Goal: Contribute content: Contribute content

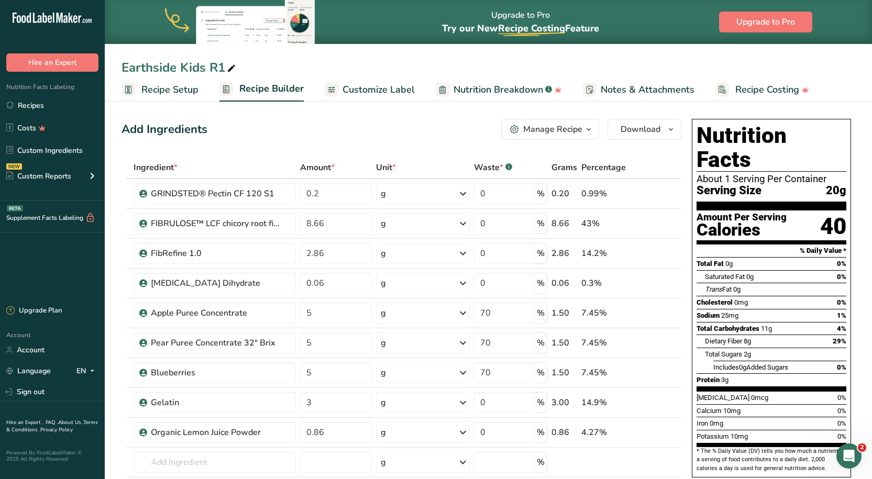
click at [395, 139] on div "Add Ingredients Manage Recipe Delete Recipe Duplicate Recipe Scale Recipe Save …" at bounding box center [401, 129] width 560 height 21
click at [50, 107] on link "Recipes" at bounding box center [52, 105] width 105 height 20
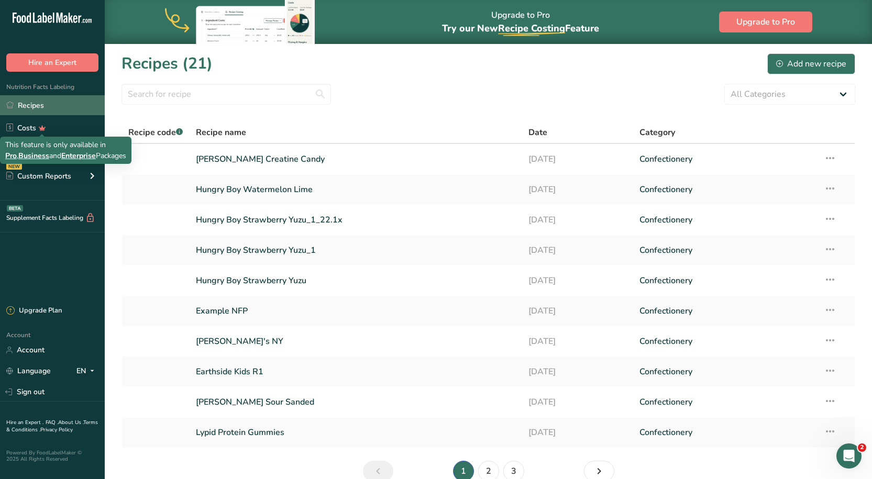
click at [44, 110] on link "Recipes" at bounding box center [52, 105] width 105 height 20
click at [62, 103] on link "Recipes" at bounding box center [52, 105] width 105 height 20
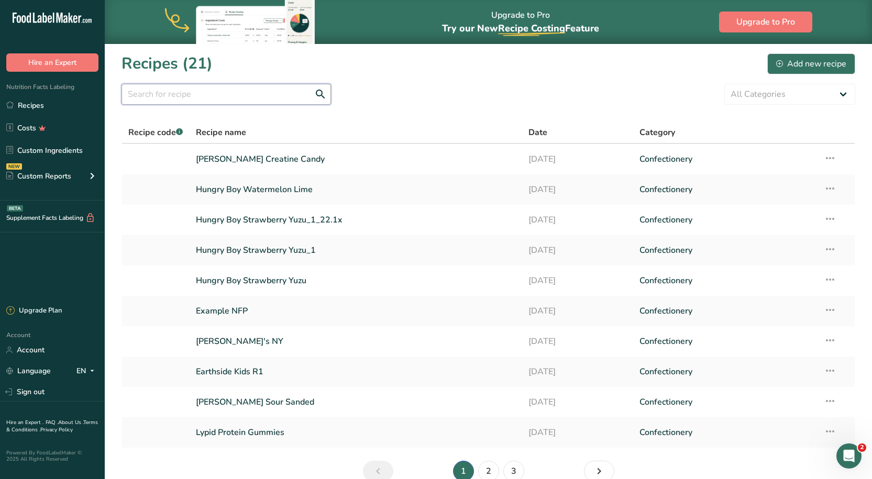
click at [252, 103] on input "text" at bounding box center [225, 94] width 209 height 21
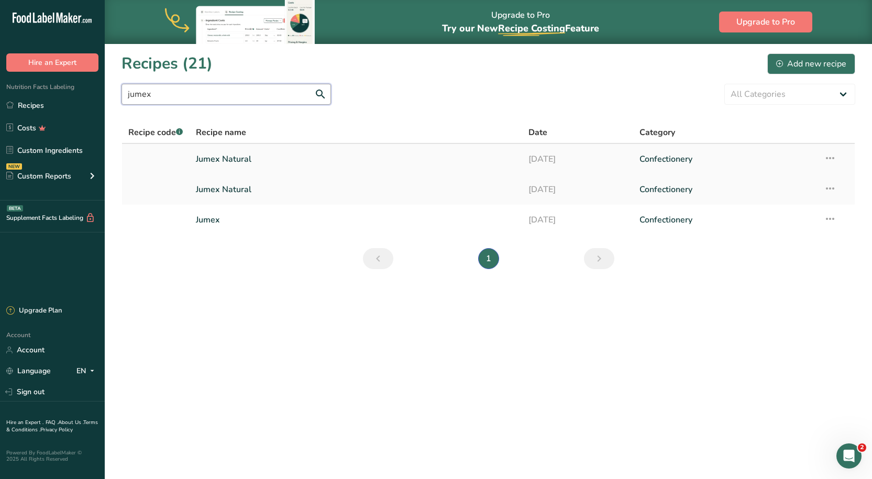
type input "jumex"
click at [249, 154] on link "Jumex Natural" at bounding box center [356, 159] width 320 height 22
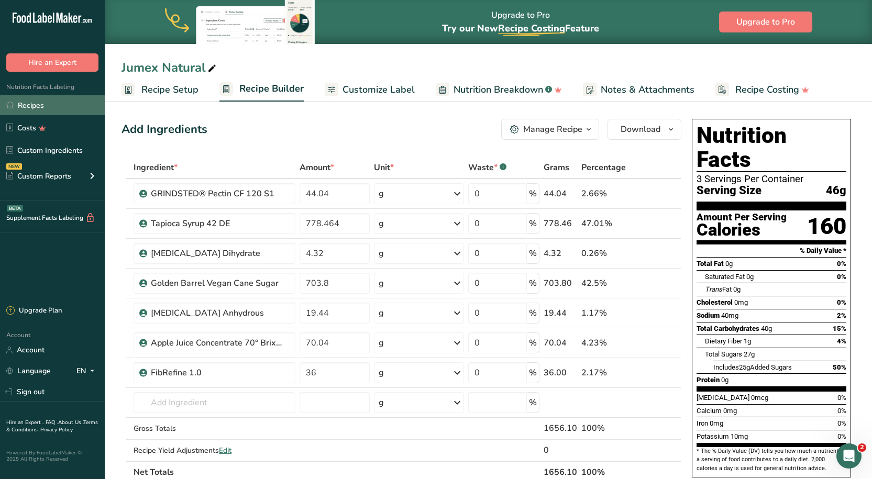
click at [48, 102] on link "Recipes" at bounding box center [52, 105] width 105 height 20
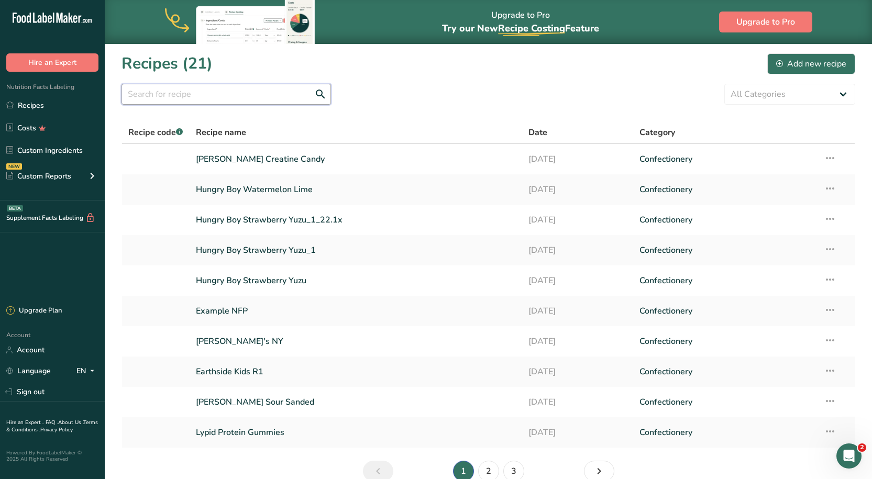
click at [212, 102] on input "text" at bounding box center [225, 94] width 209 height 21
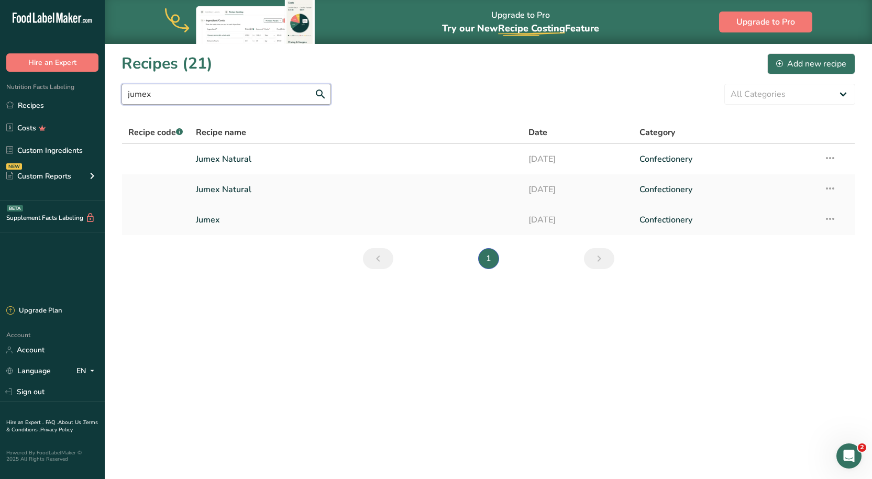
type input "jumex"
click at [219, 225] on link "Jumex" at bounding box center [356, 220] width 320 height 22
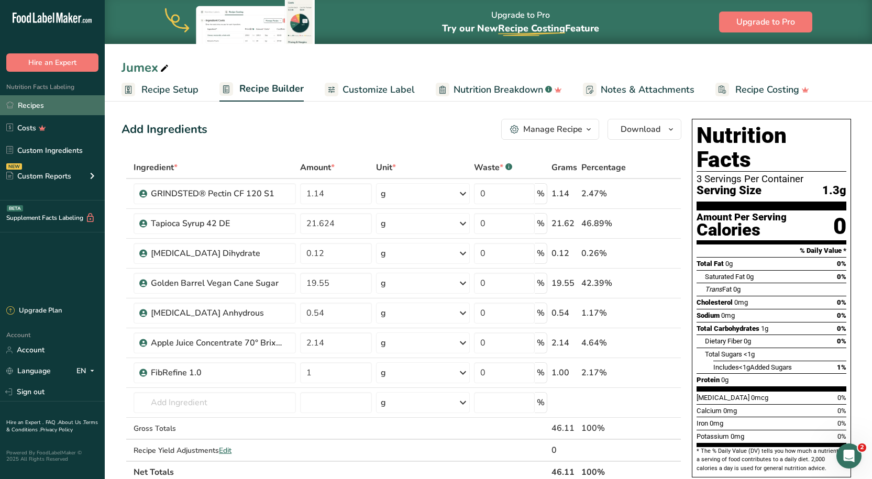
click at [46, 112] on link "Recipes" at bounding box center [52, 105] width 105 height 20
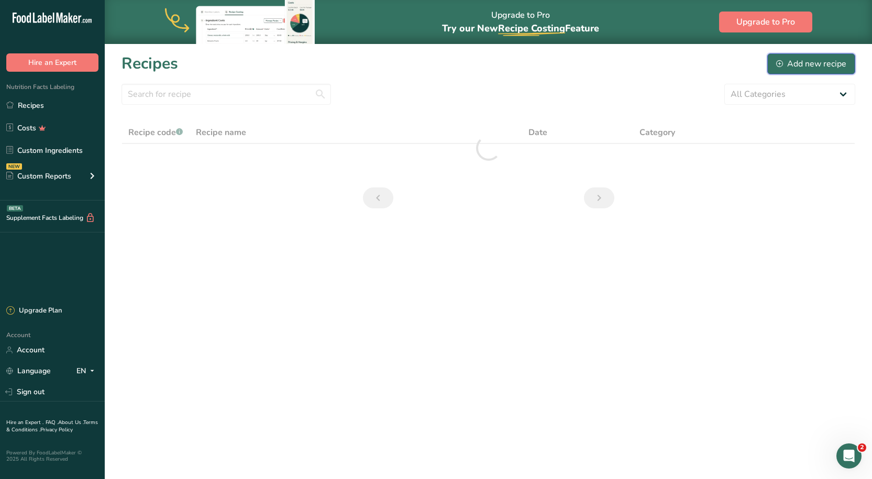
click at [773, 71] on button "Add new recipe" at bounding box center [811, 63] width 88 height 21
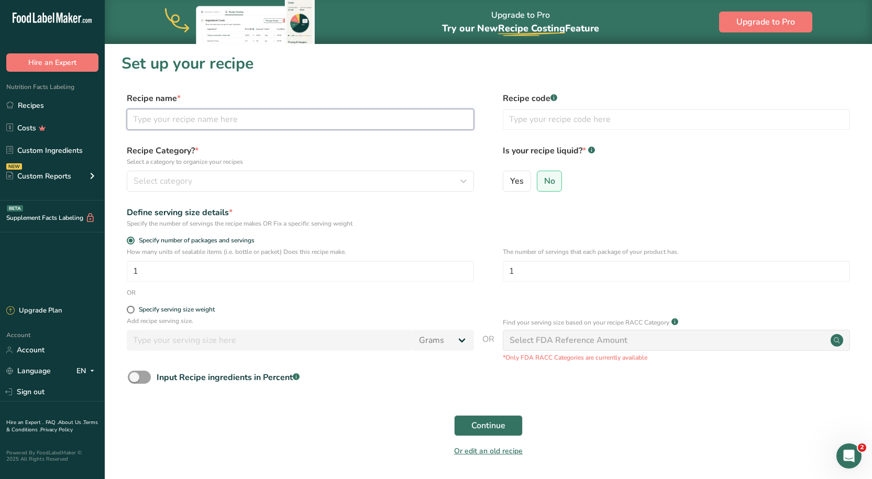
click at [309, 125] on input "text" at bounding box center [300, 119] width 347 height 21
type input "Jumex Natural"
click at [212, 167] on div "Recipe Category? * Select a category to organize your recipes Select category S…" at bounding box center [300, 168] width 347 height 47
click at [205, 185] on div "Select category" at bounding box center [297, 181] width 327 height 13
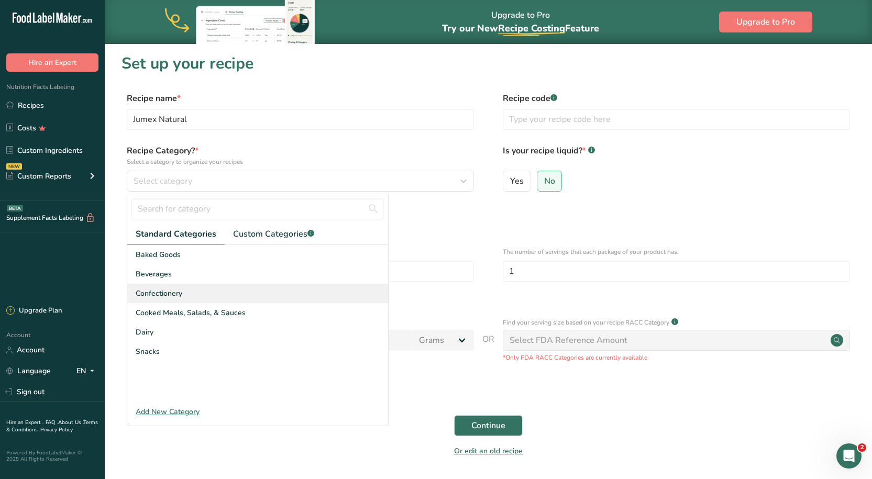
click at [190, 289] on div "Confectionery" at bounding box center [257, 293] width 261 height 19
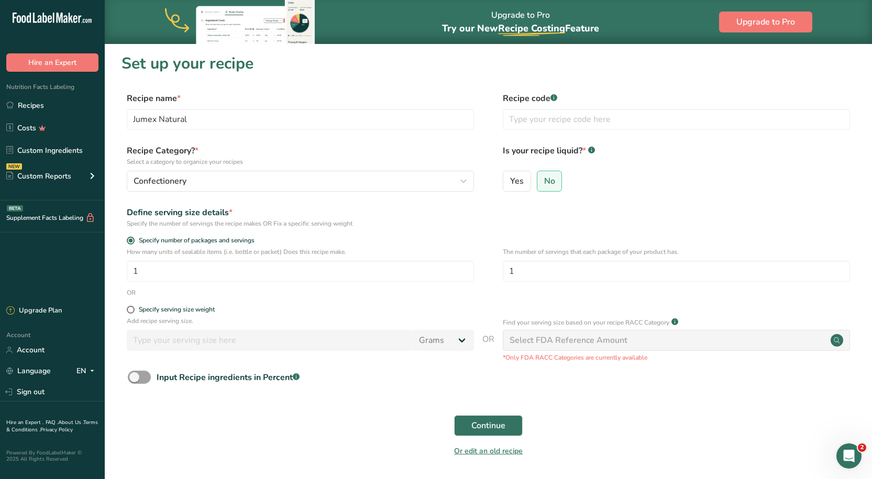
click at [458, 233] on form "Recipe name * Jumex Natural Recipe code .a-a{fill:#347362;}.b-a{fill:#fff;} Rec…" at bounding box center [488, 277] width 734 height 371
click at [204, 274] on input "1" at bounding box center [300, 271] width 347 height 21
click at [134, 308] on span at bounding box center [131, 310] width 8 height 8
click at [134, 308] on input "Specify serving size weight" at bounding box center [130, 309] width 7 height 7
radio input "true"
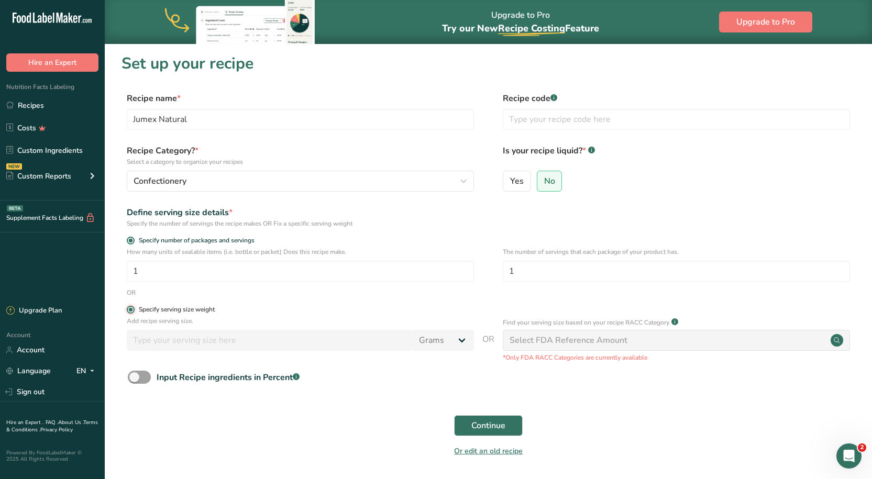
radio input "false"
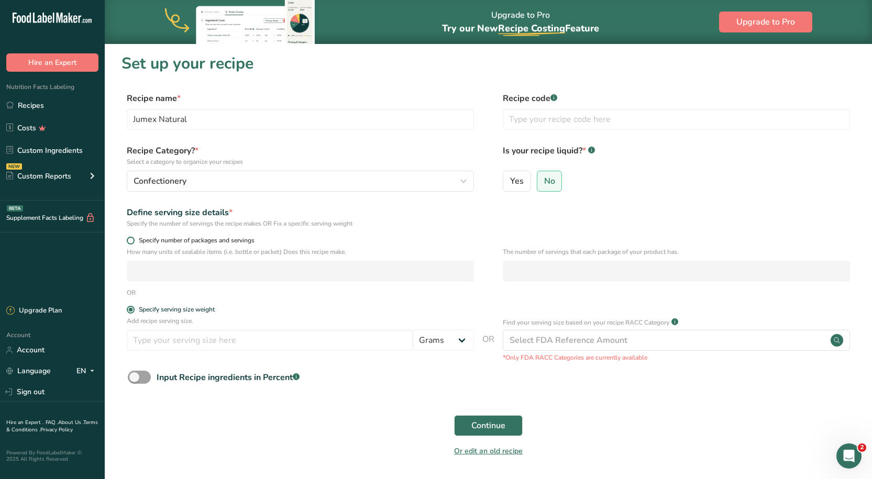
click at [131, 240] on span at bounding box center [131, 241] width 8 height 8
click at [131, 240] on input "Specify number of packages and servings" at bounding box center [130, 240] width 7 height 7
radio input "true"
radio input "false"
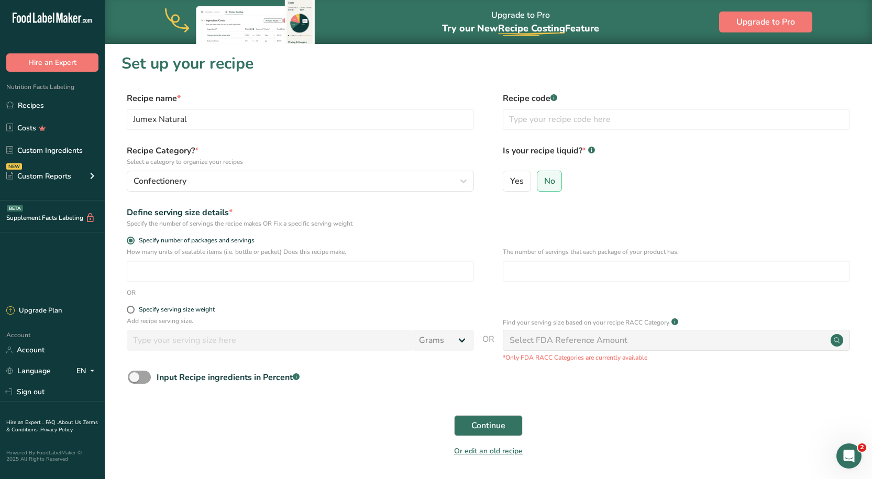
click at [196, 282] on div "How many units of sealable items (i.e. bottle or packet) Does this recipe make.…" at bounding box center [488, 267] width 734 height 41
click at [198, 275] on input "number" at bounding box center [300, 271] width 347 height 21
type input "1"
click at [377, 302] on form "Recipe name * Jumex Natural Recipe code .a-a{fill:#347362;}.b-a{fill:#fff;} Rec…" at bounding box center [488, 277] width 734 height 371
click at [595, 269] on input "number" at bounding box center [676, 271] width 347 height 21
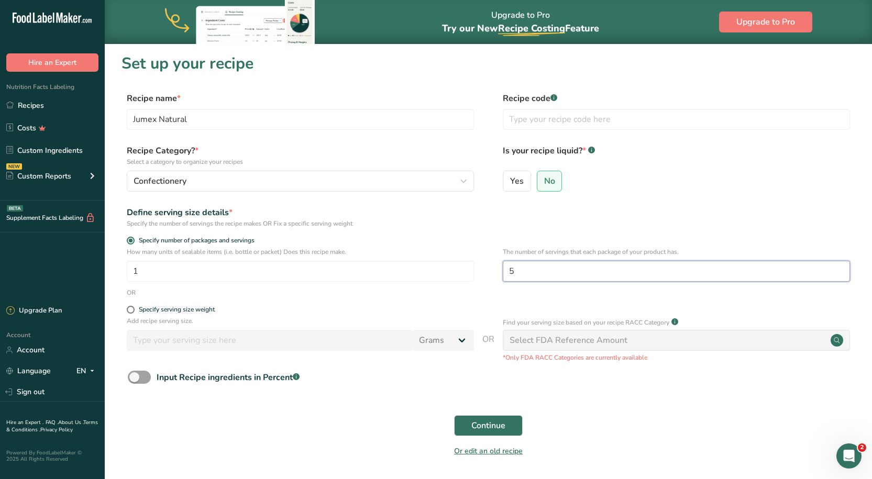
type input "5"
click at [605, 206] on div "Define serving size details * Specify the number of servings the recipe makes O…" at bounding box center [488, 217] width 734 height 22
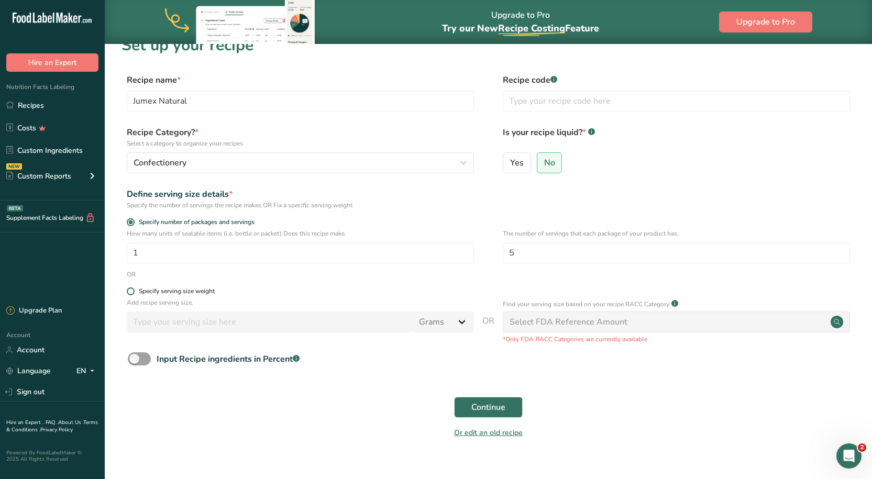
scroll to position [35, 0]
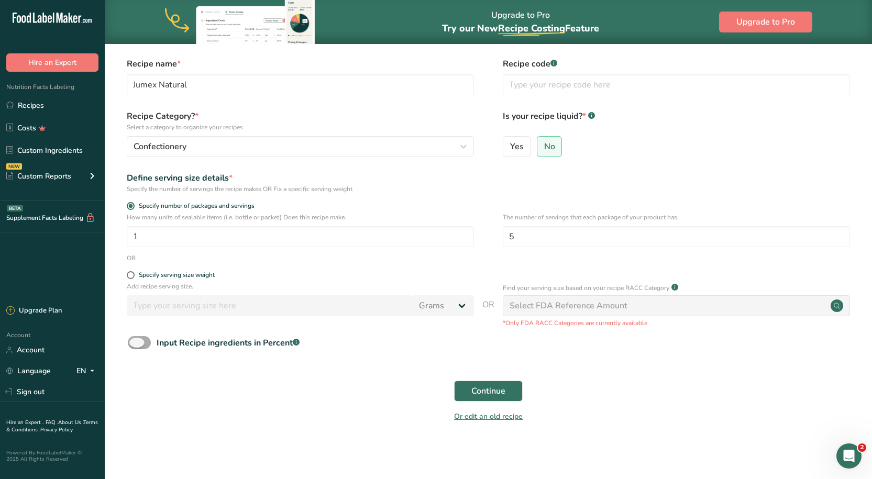
click at [142, 345] on span at bounding box center [139, 342] width 23 height 13
click at [135, 345] on input "Input Recipe ingredients in Percent .a-a{fill:#347362;}.b-a{fill:#fff;}" at bounding box center [131, 342] width 7 height 7
checkbox input "true"
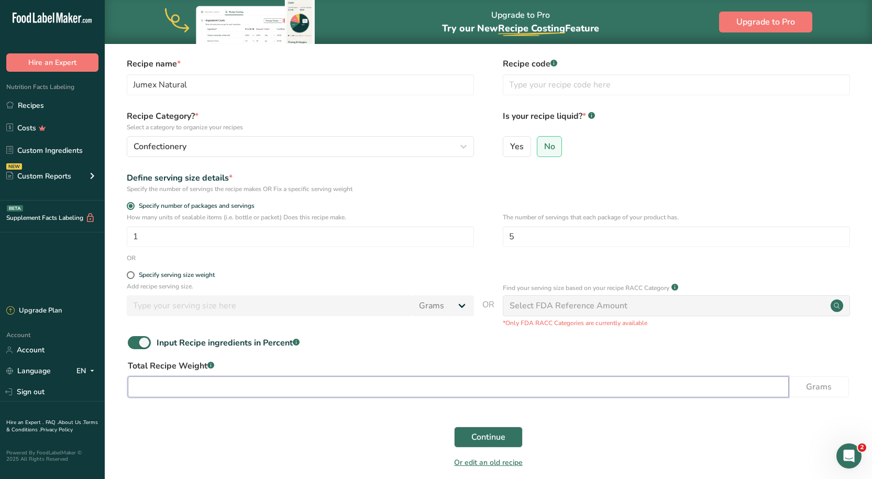
click at [314, 394] on input "number" at bounding box center [458, 387] width 661 height 21
click at [405, 349] on div "Input Recipe ingredients in Percent .a-a{fill:#347362;}.b-a{fill:#fff;}" at bounding box center [488, 346] width 734 height 21
click at [229, 390] on input "150" at bounding box center [458, 387] width 661 height 21
type input "141"
click at [257, 410] on form "Recipe name * Jumex Natural Recipe code .a-a{fill:#347362;}.b-a{fill:#fff;} Rec…" at bounding box center [488, 266] width 734 height 417
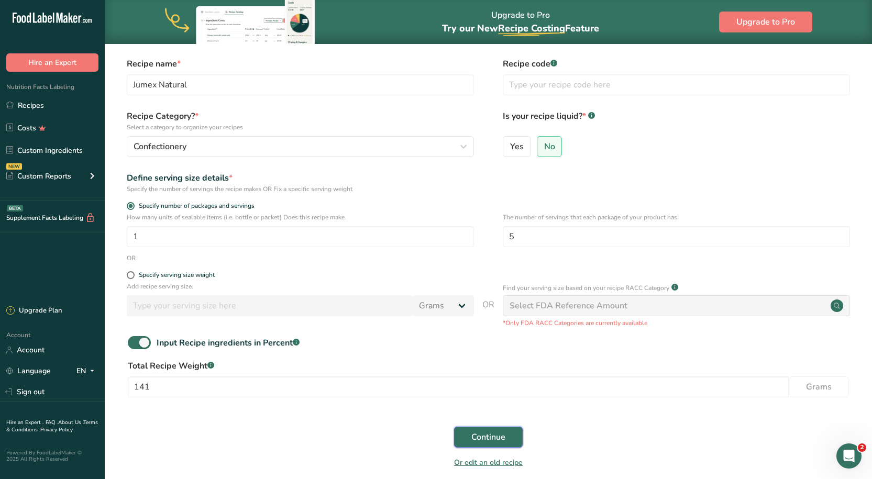
click at [463, 443] on button "Continue" at bounding box center [488, 437] width 69 height 21
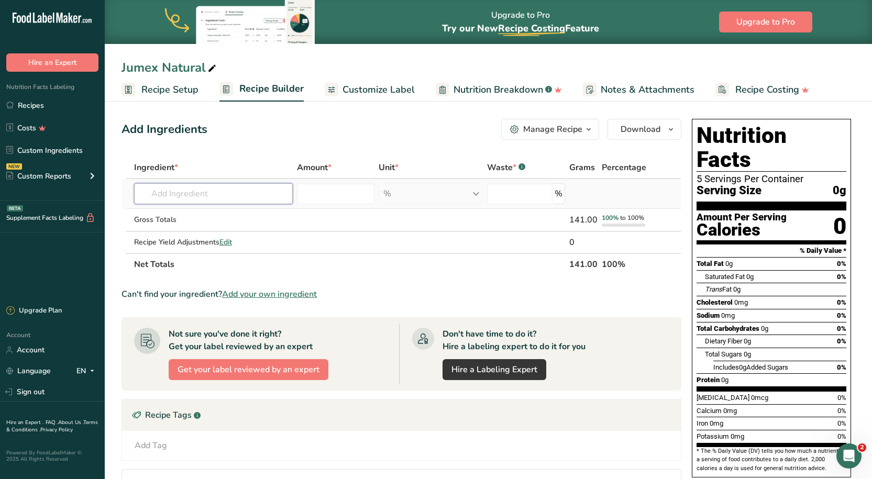
click at [269, 191] on input "text" at bounding box center [213, 193] width 159 height 21
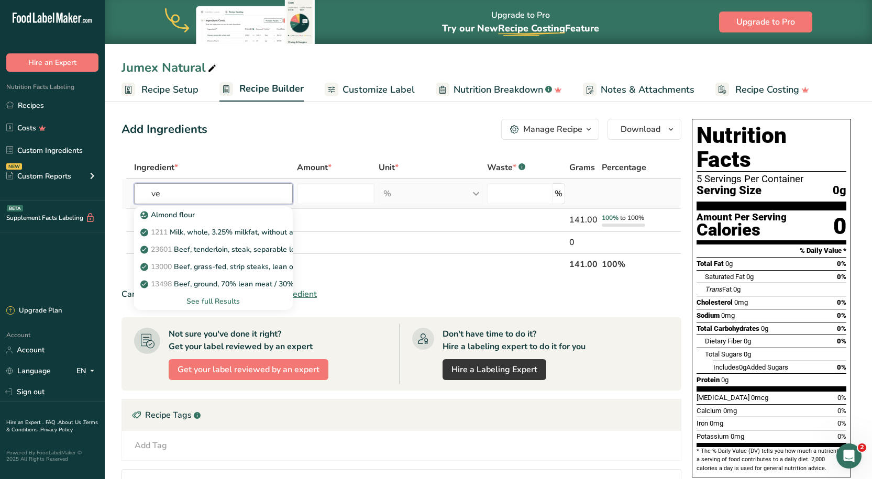
type input "v"
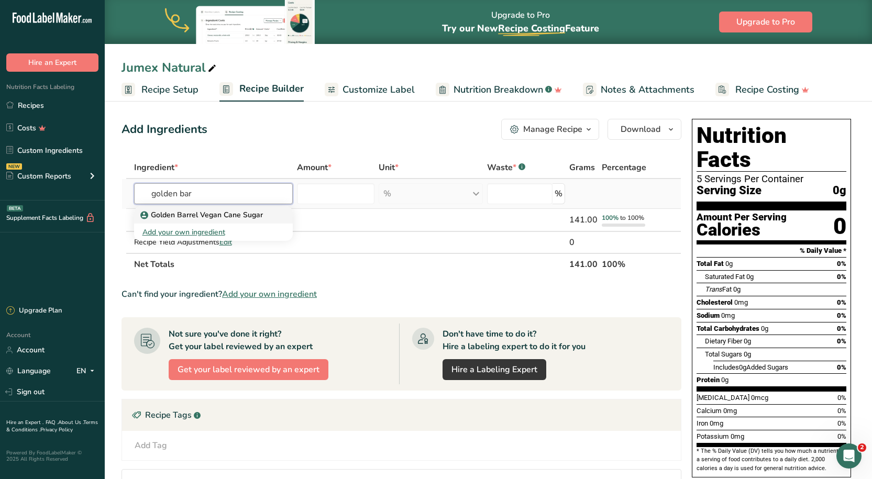
type input "golden bar"
click at [220, 218] on p "Golden Barrel Vegan Cane Sugar" at bounding box center [202, 214] width 120 height 11
type input "Golden Barrel Vegan Cane Sugar"
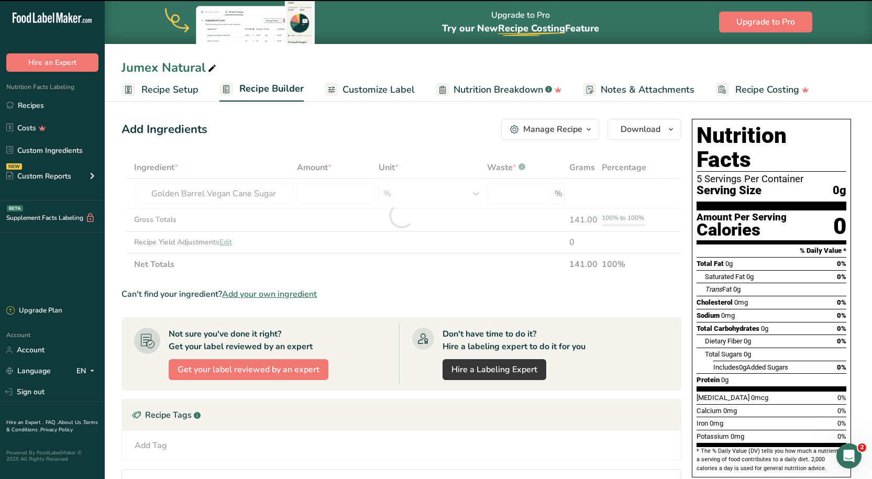
type input "0"
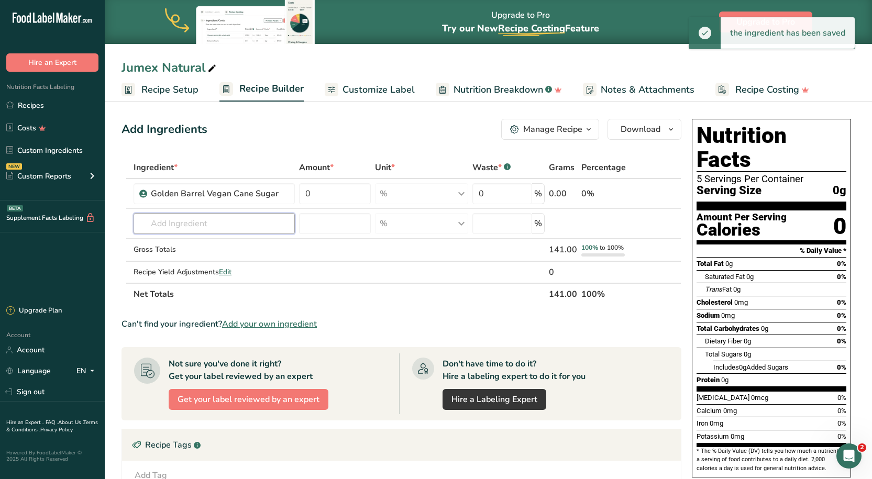
click at [186, 218] on input "text" at bounding box center [214, 223] width 161 height 21
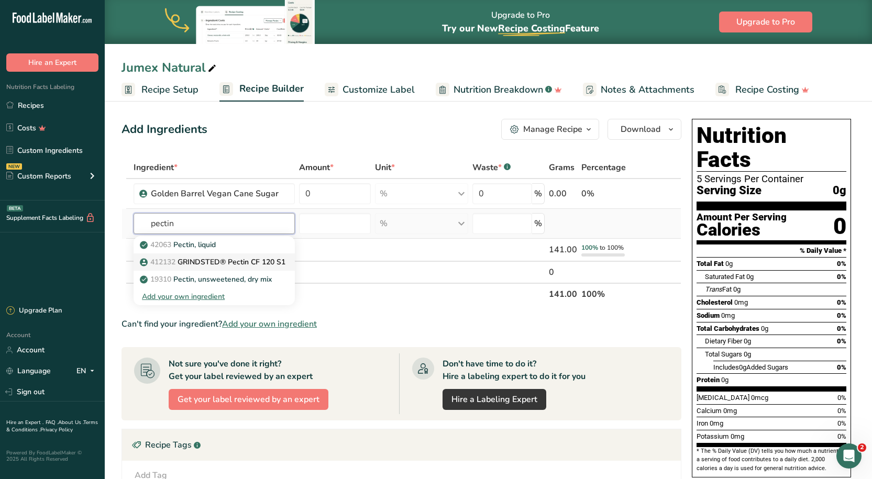
type input "pectin"
click at [234, 267] on p "412132 GRINDSTED® Pectin CF 120 S1" at bounding box center [213, 262] width 143 height 11
type input "GRINDSTED® Pectin CF 120 S1"
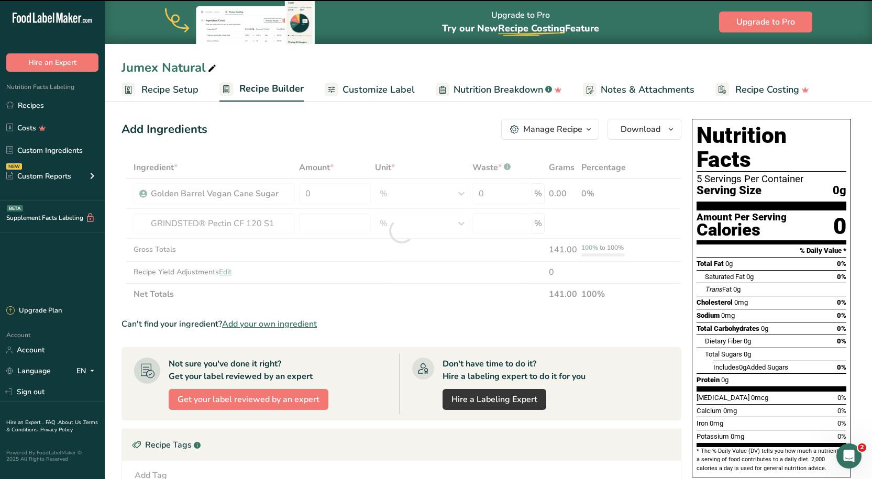
type input "0"
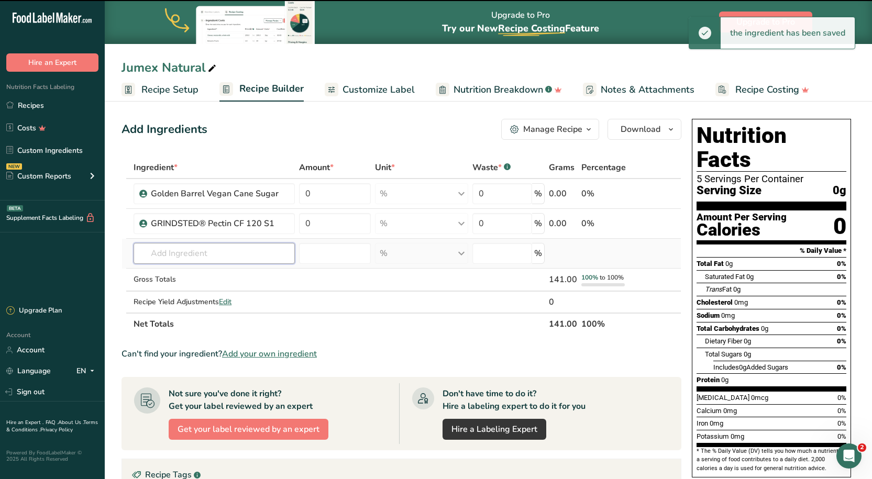
click at [190, 249] on input "text" at bounding box center [214, 253] width 161 height 21
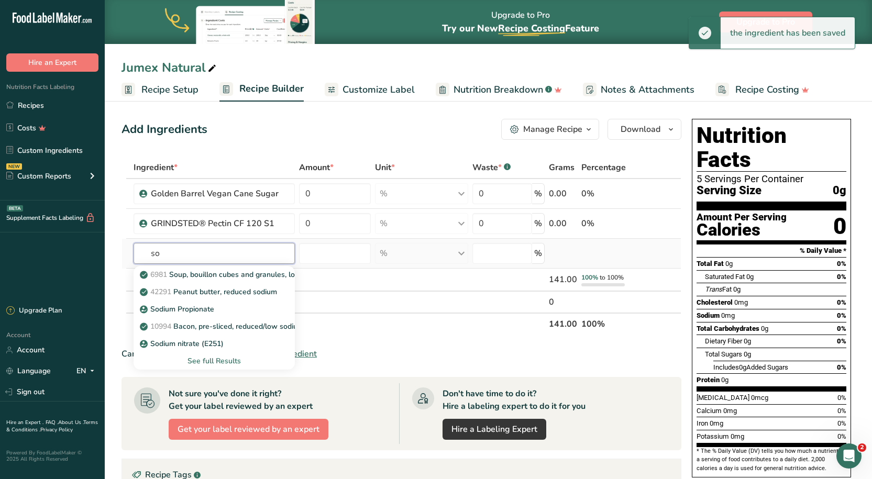
type input "s"
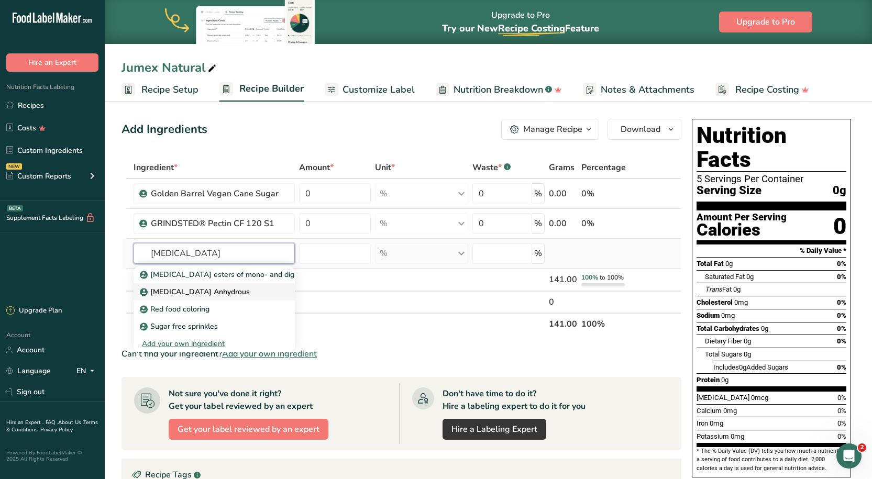
type input "[MEDICAL_DATA]"
click at [201, 293] on p "[MEDICAL_DATA] Anhydrous" at bounding box center [196, 291] width 108 height 11
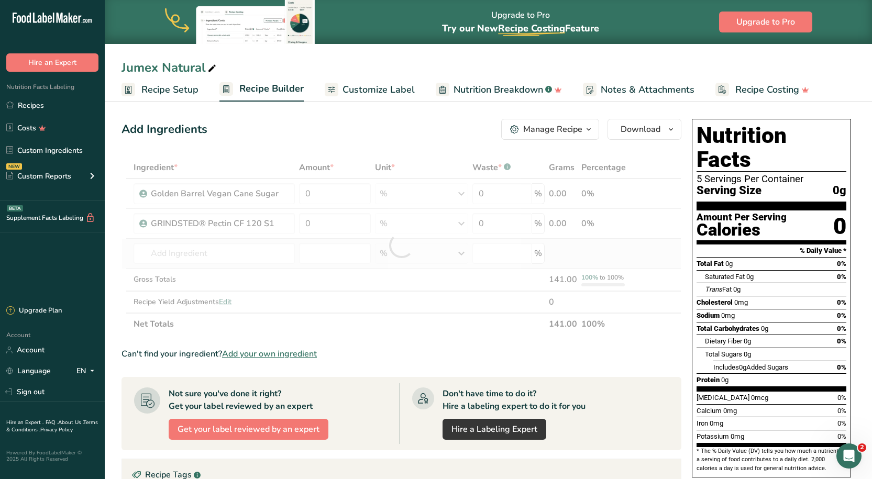
type input "[MEDICAL_DATA] Anhydrous"
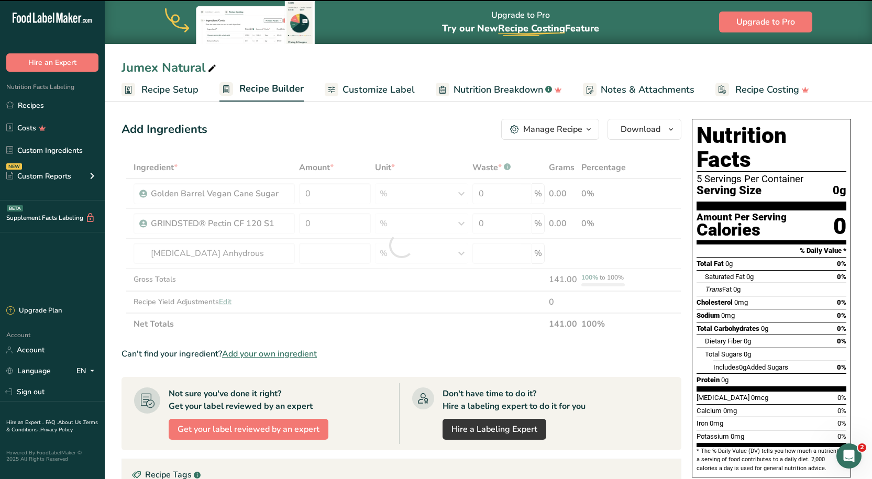
type input "0"
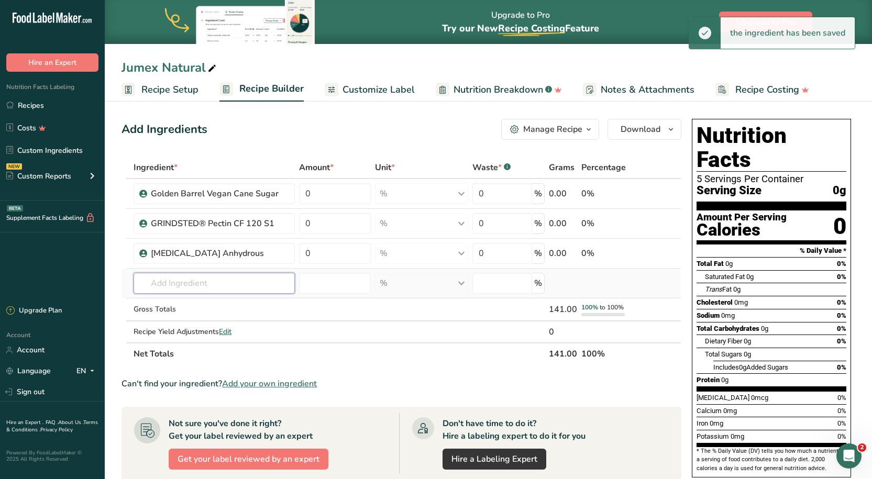
click at [180, 278] on input "text" at bounding box center [214, 283] width 161 height 21
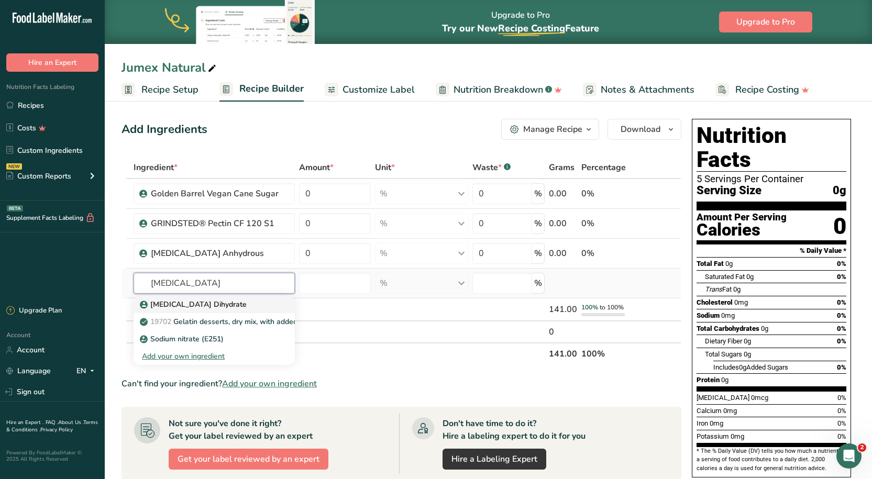
type input "[MEDICAL_DATA]"
click at [202, 307] on p "[MEDICAL_DATA] Dihydrate" at bounding box center [194, 304] width 105 height 11
type input "[MEDICAL_DATA] Dihydrate"
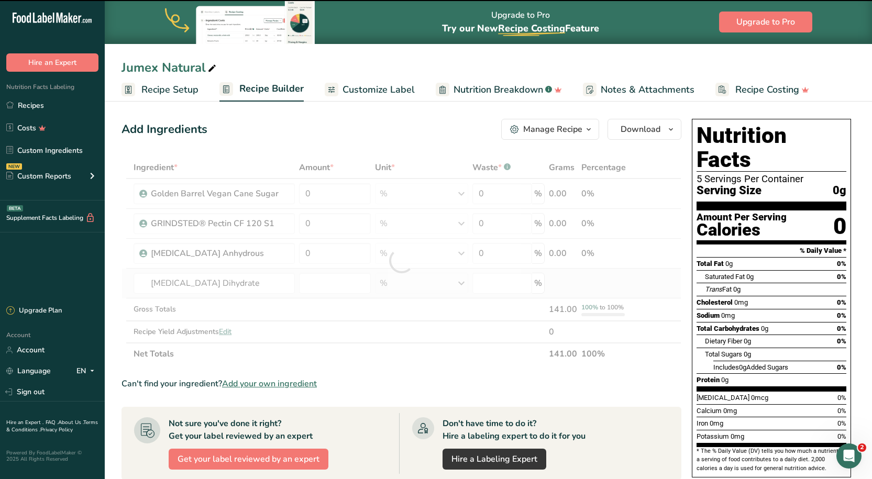
type input "0"
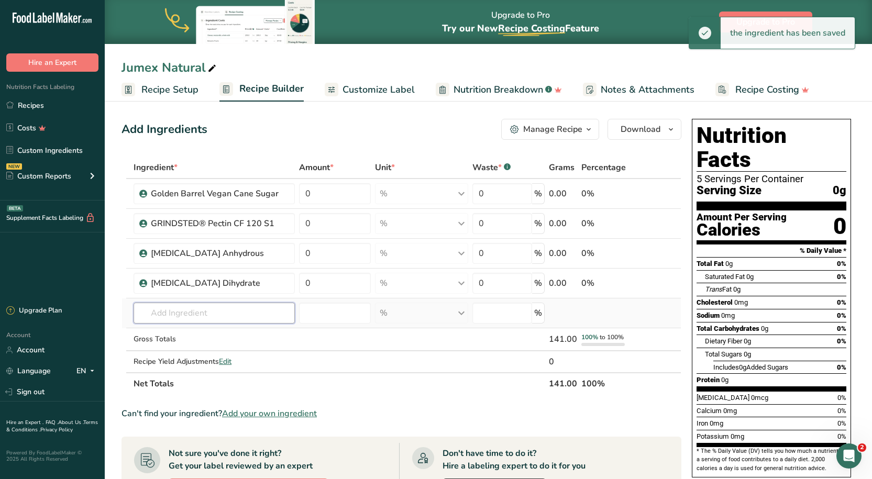
click at [222, 306] on input "text" at bounding box center [214, 313] width 161 height 21
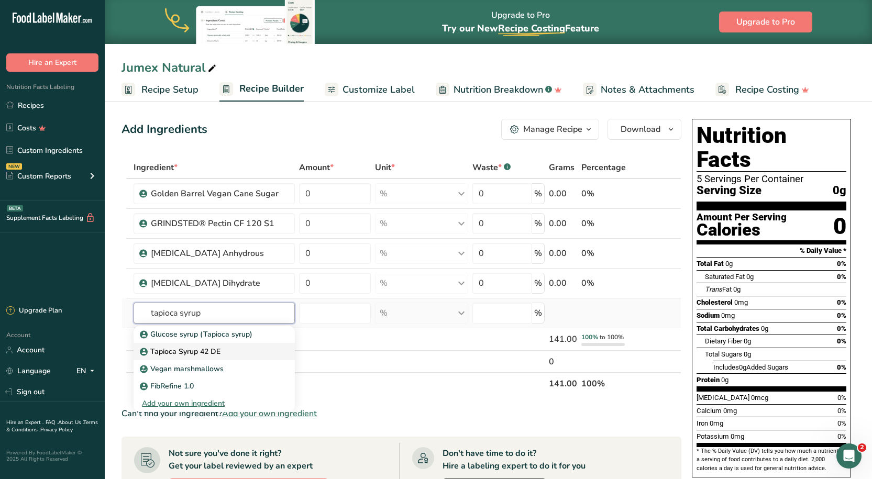
type input "tapioca syrup"
click at [215, 349] on p "Tapioca Syrup 42 DE" at bounding box center [181, 351] width 79 height 11
type input "Tapioca Syrup 42 DE"
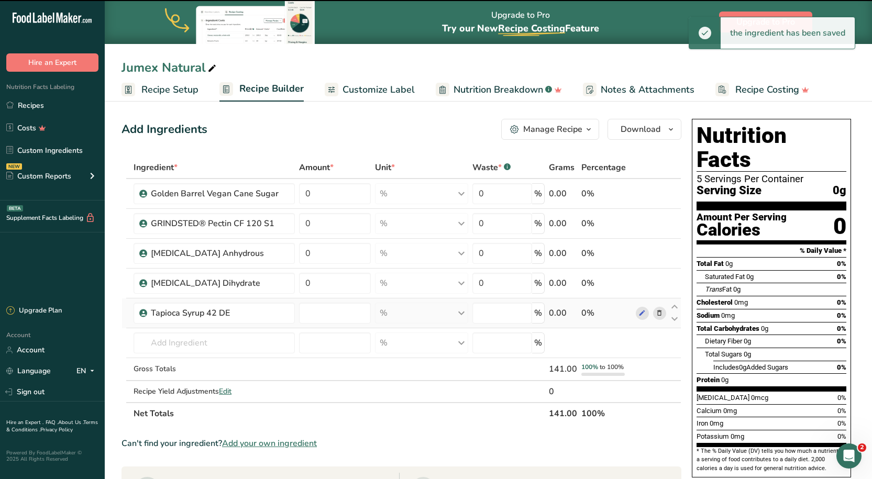
type input "0"
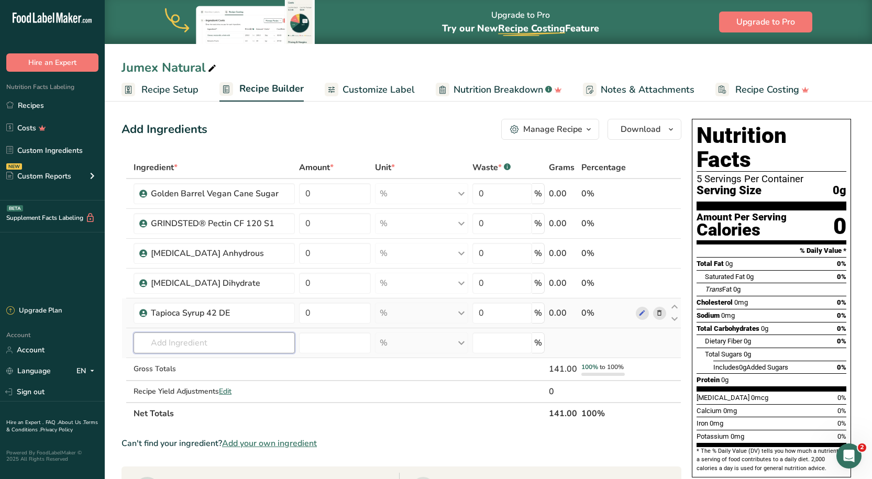
click at [210, 343] on input "text" at bounding box center [214, 343] width 161 height 21
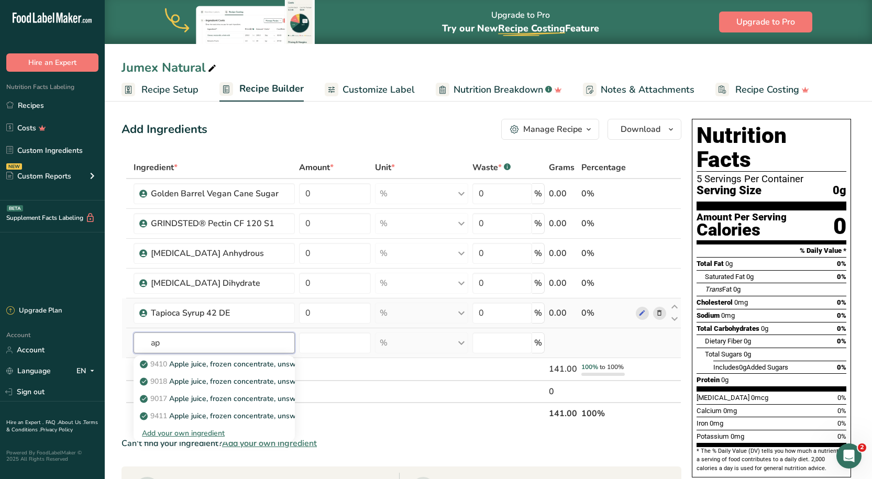
type input "a"
click at [198, 342] on input "frozen applejuice concentrate" at bounding box center [214, 343] width 161 height 21
click at [265, 346] on input "frozen apple juice concentrate" at bounding box center [214, 343] width 161 height 21
type input "f"
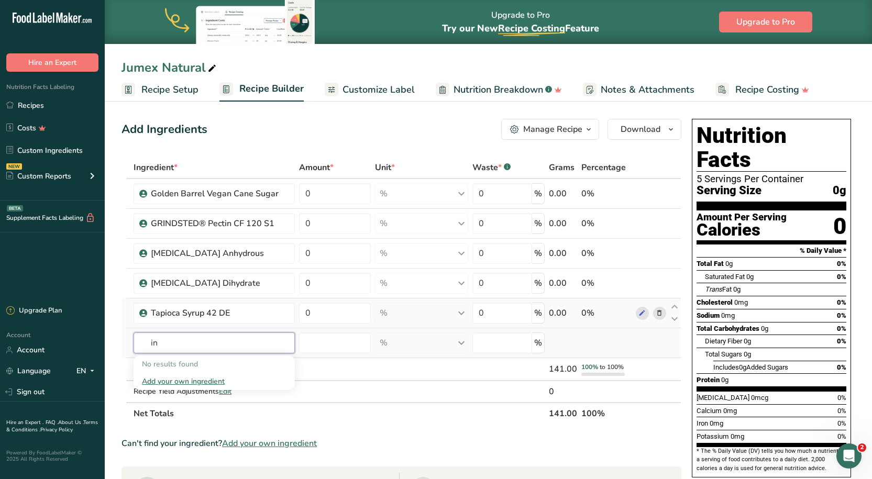
type input "i"
type input "apple juice 70"
click at [219, 361] on p "Apple Juice Concentrate 70° Brix Domestic" at bounding box center [218, 364] width 152 height 11
type input "Apple Juice Concentrate 70° Brix Domestic"
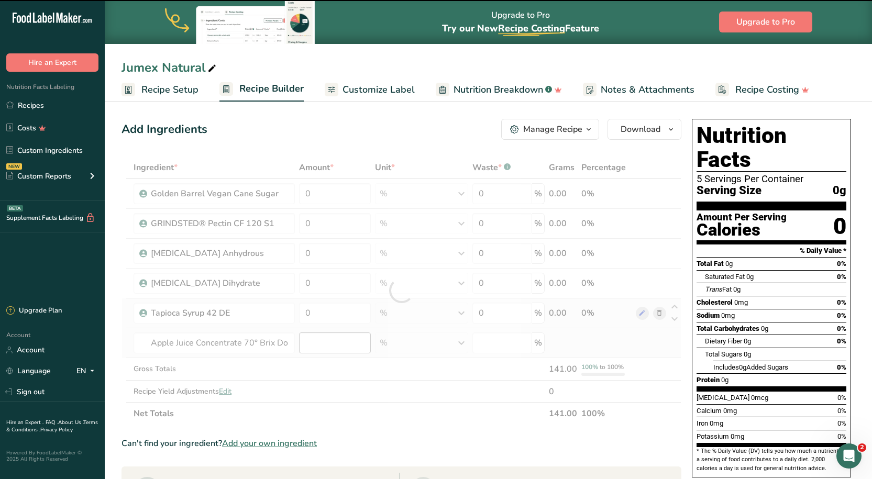
type input "0"
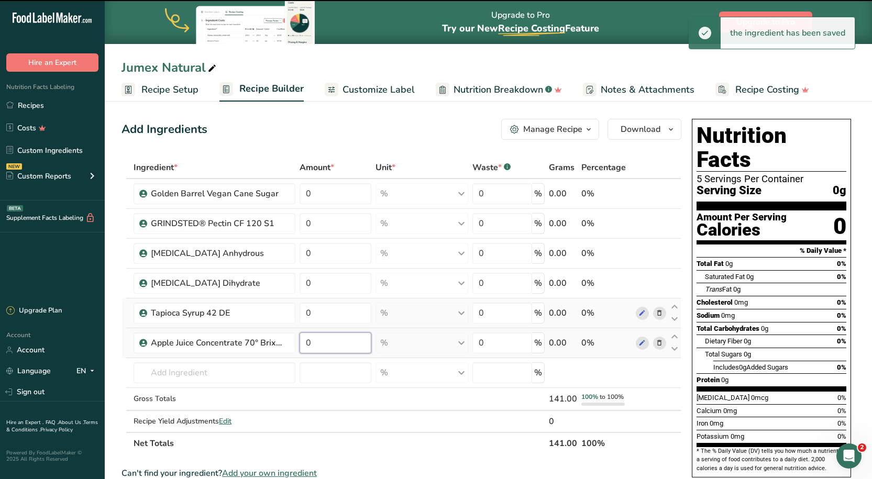
click at [333, 346] on input "0" at bounding box center [336, 343] width 72 height 21
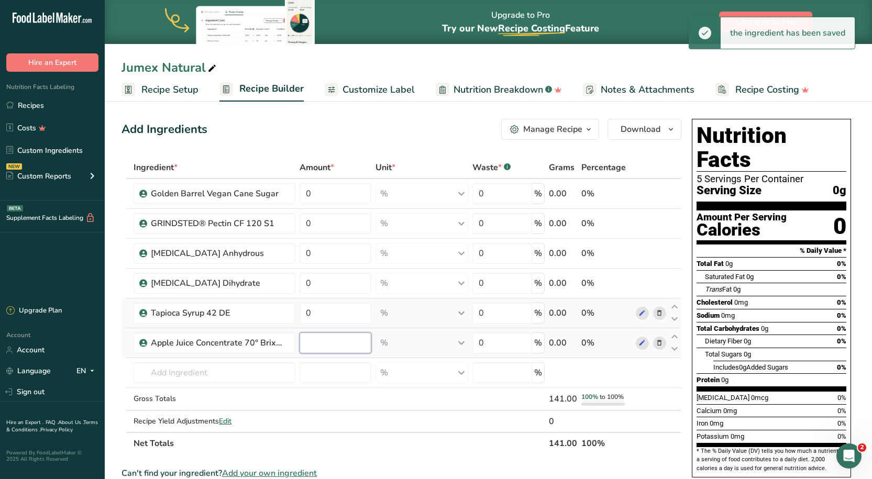
type input "3"
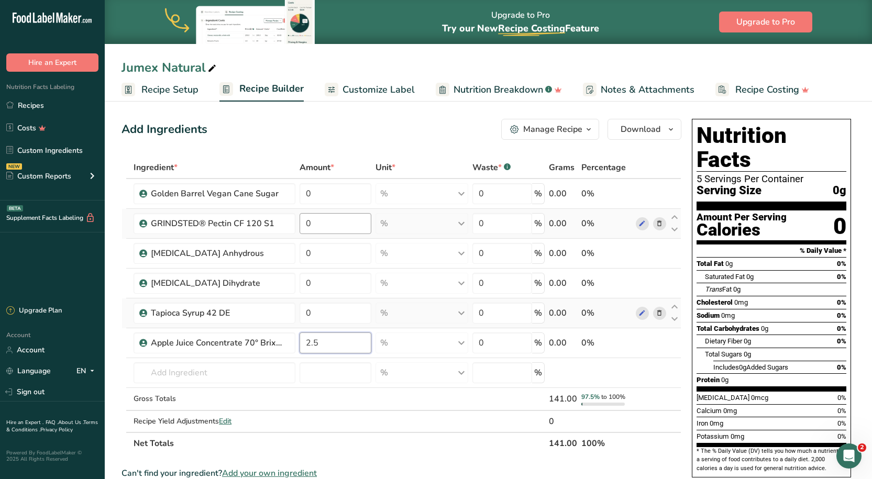
type input "2.5"
click at [331, 220] on div "Ingredient * Amount * Unit * Waste * .a-a{fill:#347362;}.b-a{fill:#fff;} Grams …" at bounding box center [401, 306] width 560 height 298
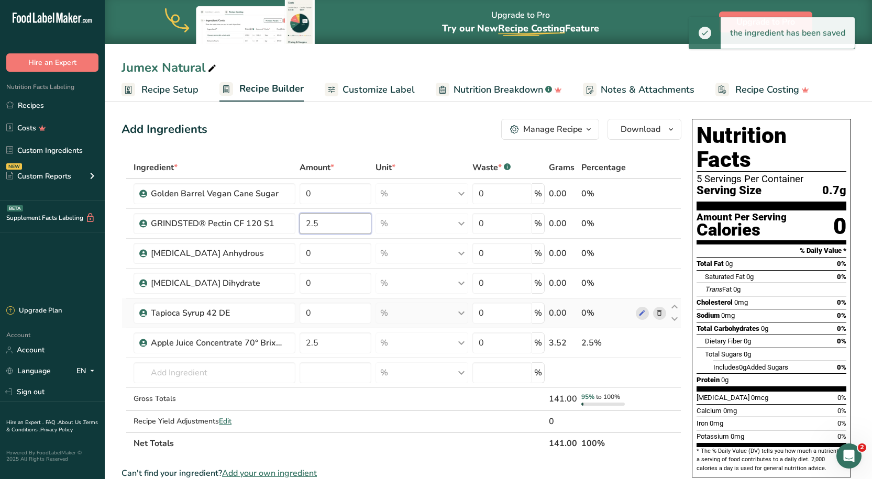
type input "2.5"
click at [432, 129] on div "Add Ingredients Manage Recipe Delete Recipe Duplicate Recipe Scale Recipe Save …" at bounding box center [401, 129] width 560 height 21
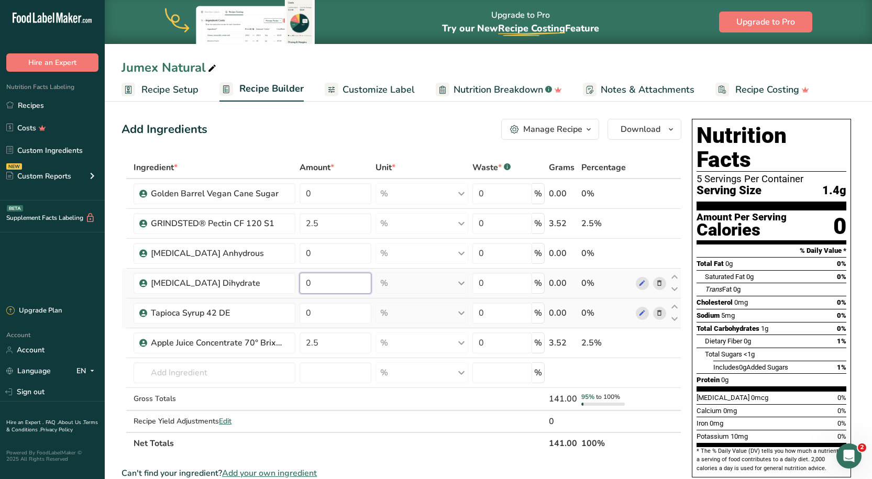
click at [346, 281] on input "0" at bounding box center [336, 283] width 72 height 21
type input "0.39"
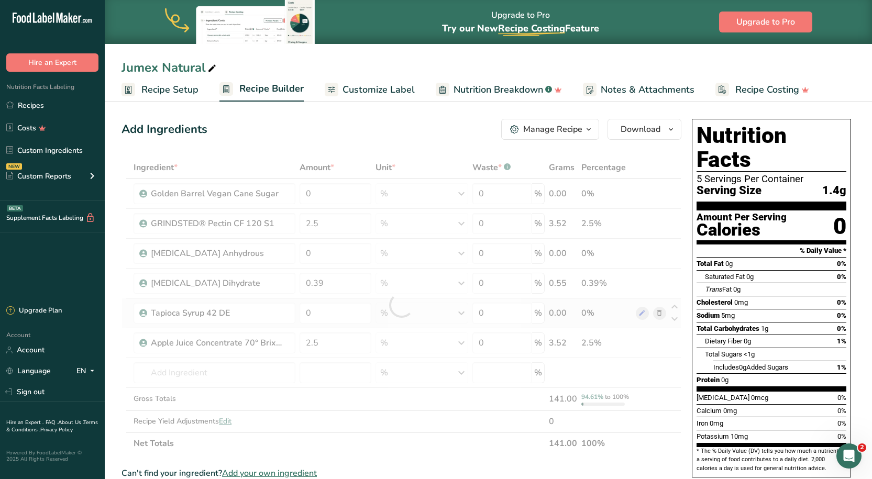
click at [383, 141] on div "Add Ingredients Manage Recipe Delete Recipe Duplicate Recipe Scale Recipe Save …" at bounding box center [404, 456] width 566 height 682
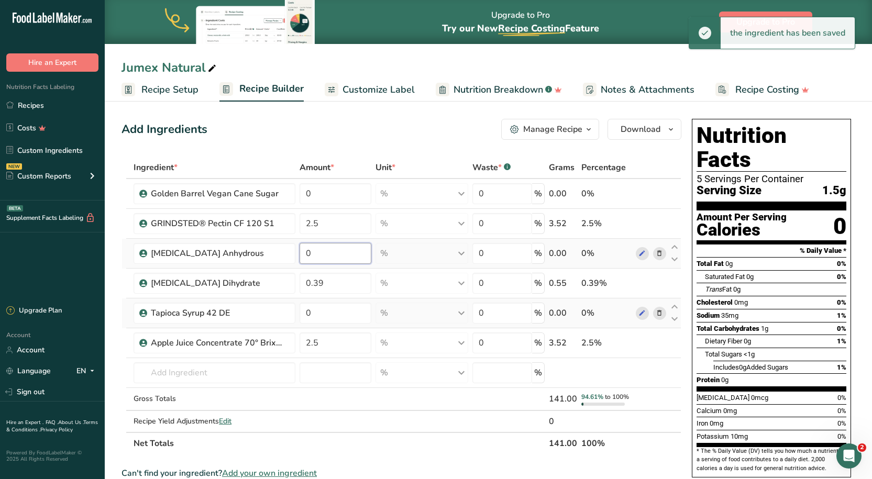
click at [350, 261] on input "0" at bounding box center [336, 253] width 72 height 21
type input "1.2"
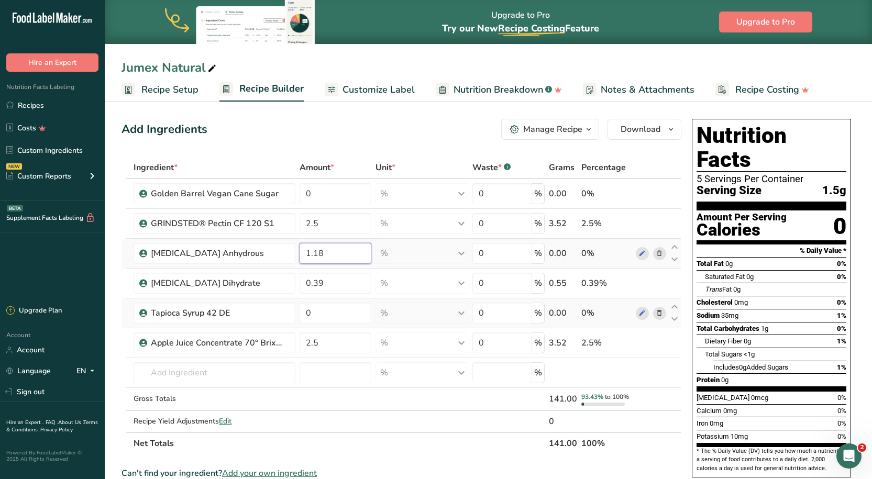
type input "1.18"
click at [415, 143] on div "Add Ingredients Manage Recipe Delete Recipe Duplicate Recipe Scale Recipe Save …" at bounding box center [404, 456] width 566 height 682
click at [336, 189] on input "0" at bounding box center [336, 193] width 72 height 21
type input "38.5"
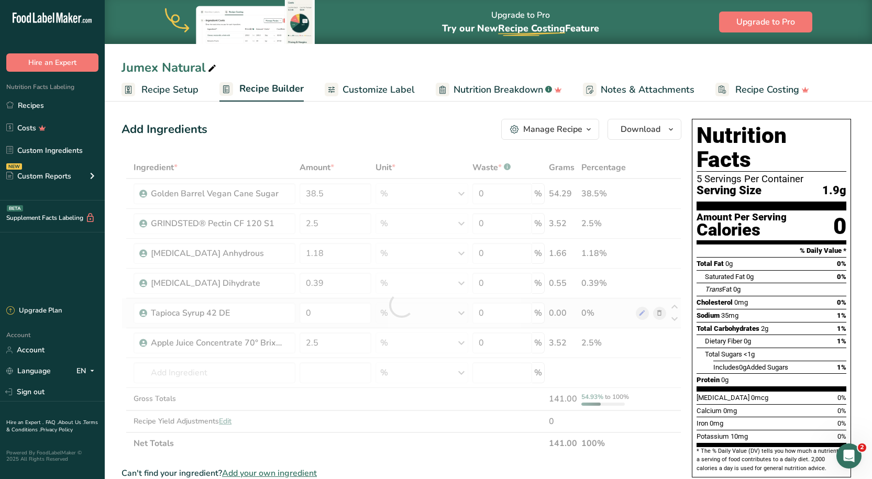
click at [385, 121] on div "Add Ingredients Manage Recipe Delete Recipe Duplicate Recipe Scale Recipe Save …" at bounding box center [401, 129] width 560 height 21
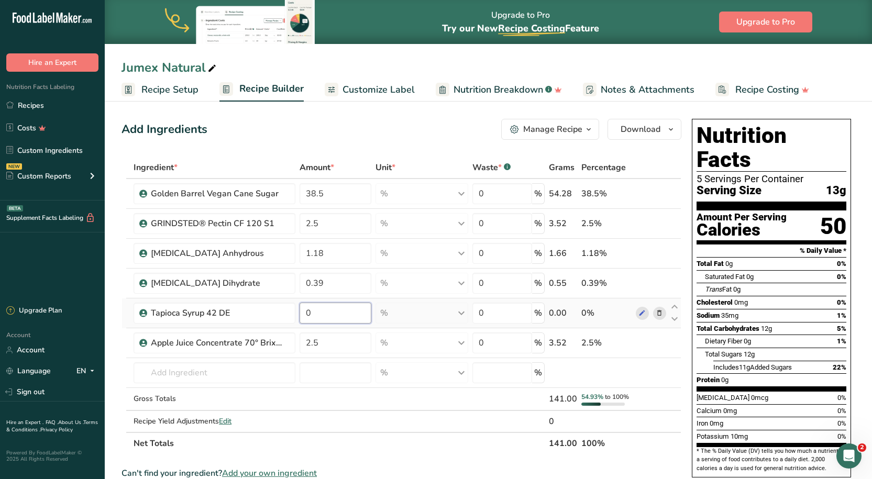
click at [350, 315] on input "0" at bounding box center [336, 313] width 72 height 21
type input "54"
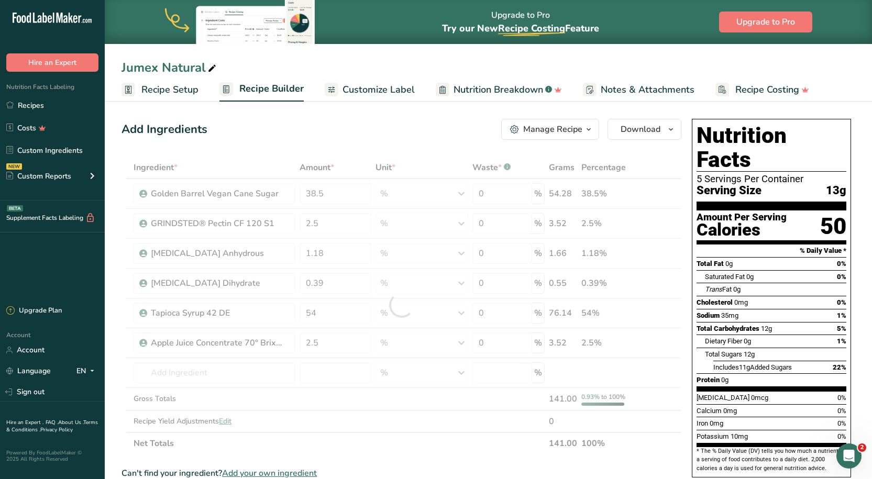
click at [393, 134] on div "Add Ingredients Manage Recipe Delete Recipe Duplicate Recipe Scale Recipe Save …" at bounding box center [401, 129] width 560 height 21
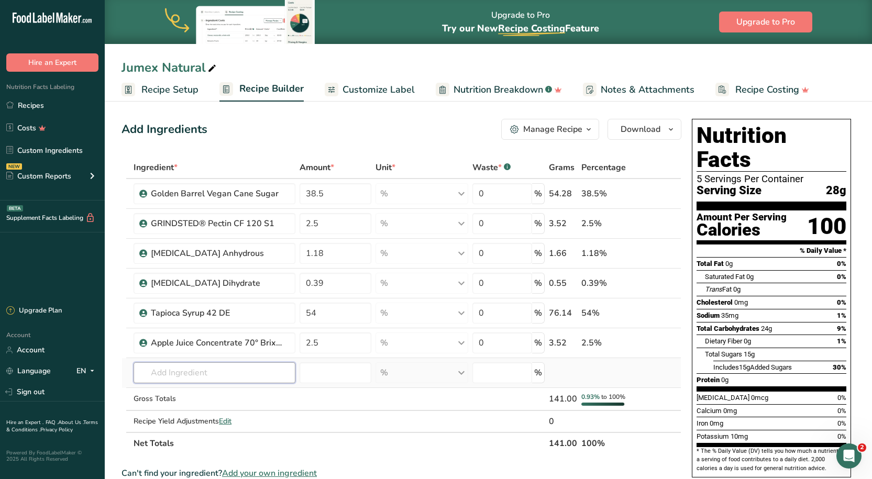
click at [208, 369] on input "text" at bounding box center [215, 372] width 162 height 21
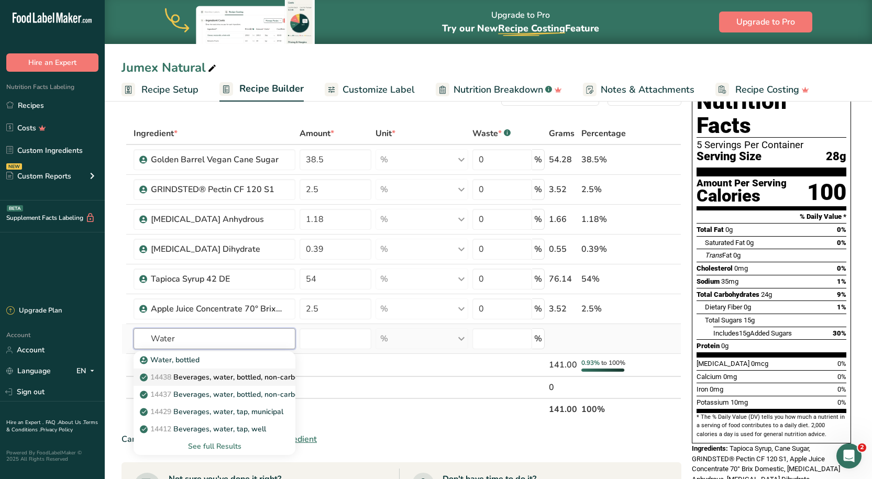
scroll to position [52, 0]
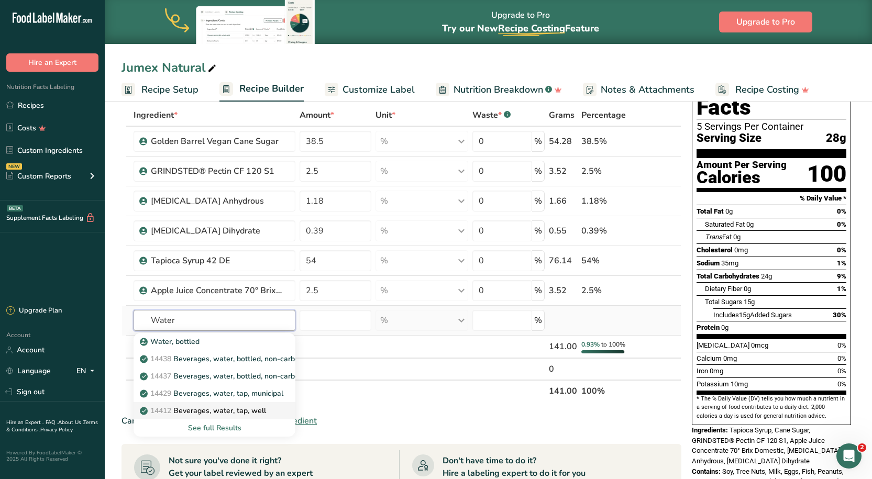
type input "Water"
click at [207, 416] on link "14412 [GEOGRAPHIC_DATA], water, tap, well" at bounding box center [215, 410] width 162 height 17
type input "Beverages, water, tap, well"
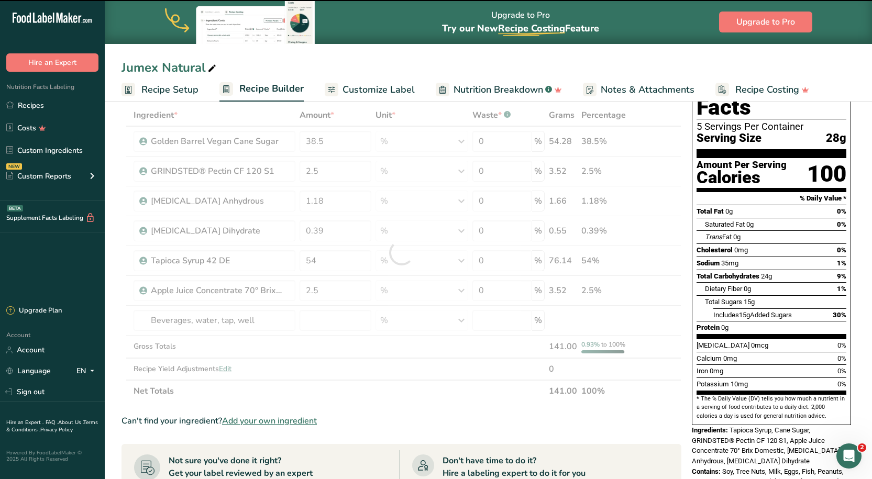
click at [320, 318] on div at bounding box center [401, 253] width 560 height 298
type input "0"
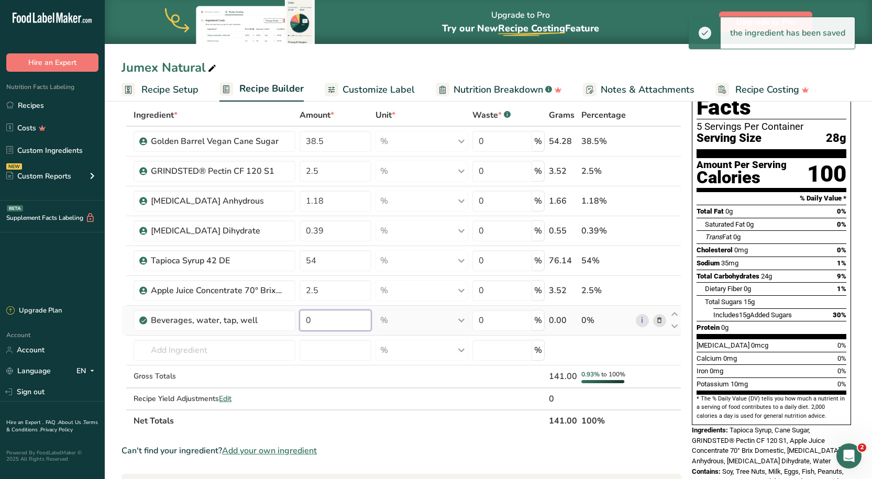
click at [320, 322] on input "0" at bounding box center [336, 320] width 72 height 21
type input "2"
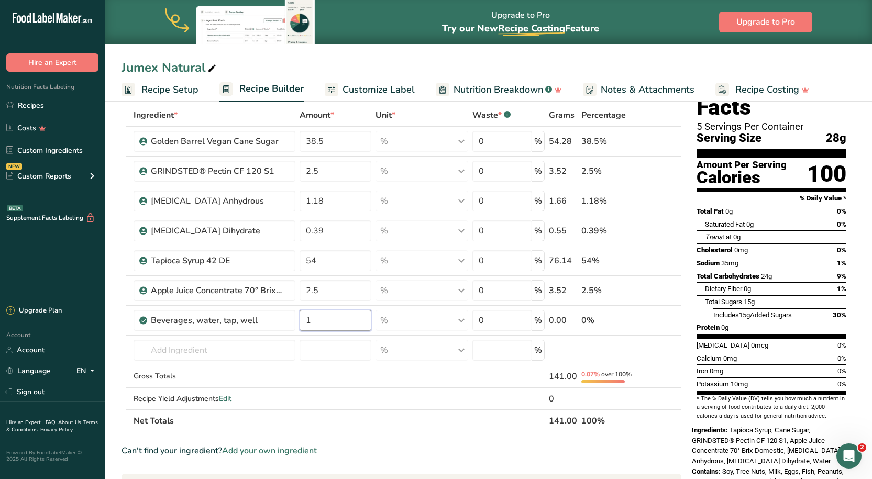
type input "1"
click at [401, 62] on div "Jumex Natural" at bounding box center [488, 67] width 767 height 19
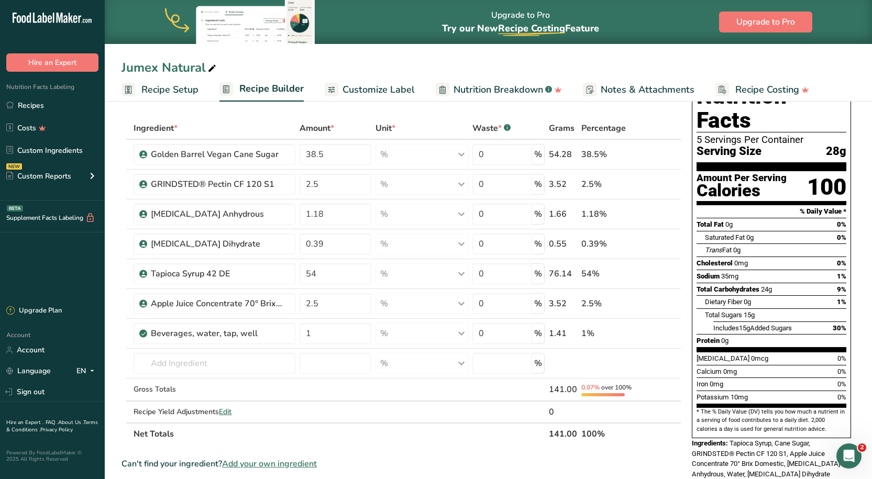
scroll to position [0, 0]
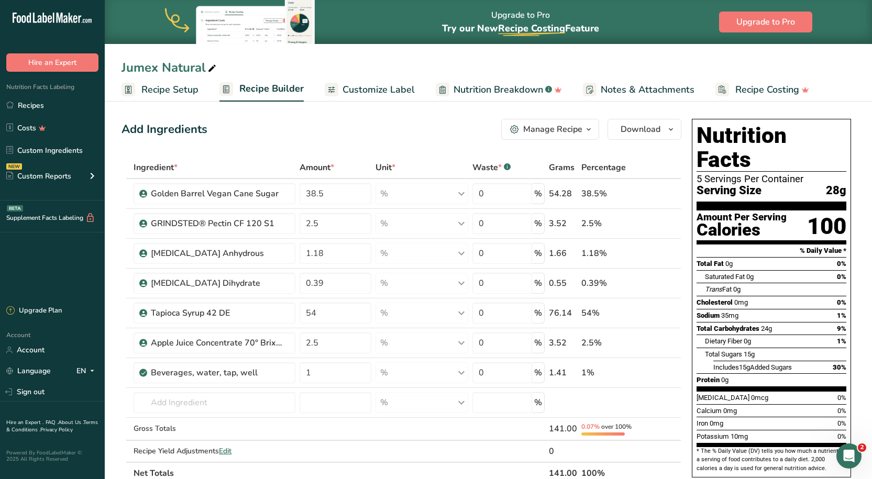
click at [212, 65] on icon at bounding box center [211, 68] width 9 height 15
drag, startPoint x: 197, startPoint y: 117, endPoint x: 237, endPoint y: 117, distance: 39.3
click at [198, 117] on div "Add Ingredients Manage Recipe Delete Recipe Duplicate Recipe Scale Recipe Save …" at bounding box center [404, 471] width 566 height 712
click at [190, 90] on span "Recipe Setup" at bounding box center [169, 90] width 57 height 14
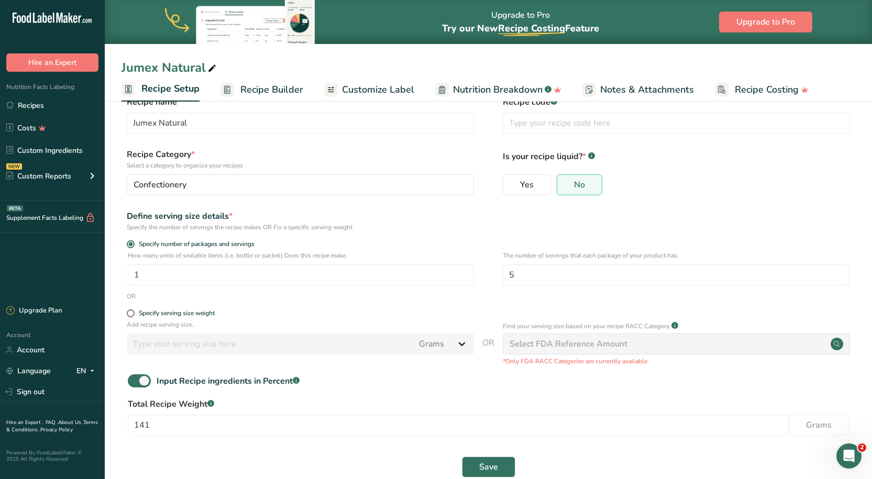
scroll to position [45, 0]
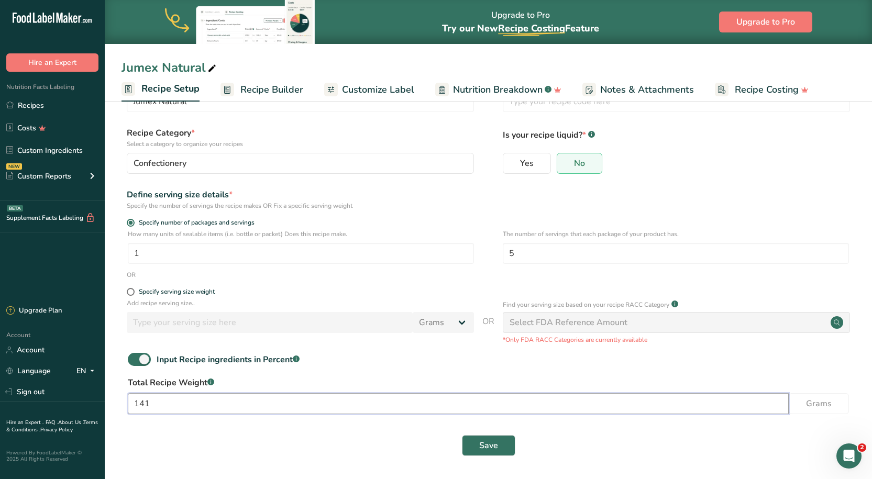
click at [155, 405] on input "141" at bounding box center [458, 403] width 661 height 21
type input "150"
click at [370, 351] on form "Recipe name * Jumex Natural Recipe code .a-a{fill:#347362;}.b-a{fill:#fff;} Rec…" at bounding box center [488, 268] width 734 height 388
click at [510, 251] on input "5" at bounding box center [676, 253] width 346 height 21
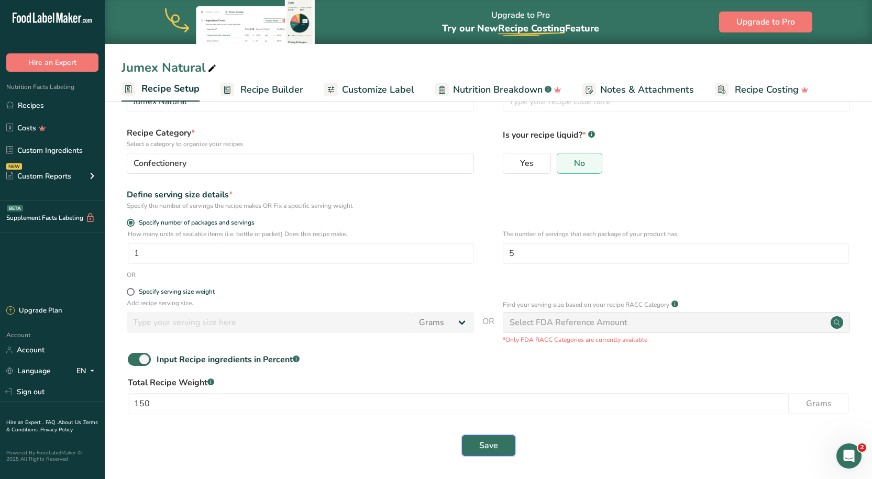
click at [500, 449] on button "Save" at bounding box center [488, 445] width 53 height 21
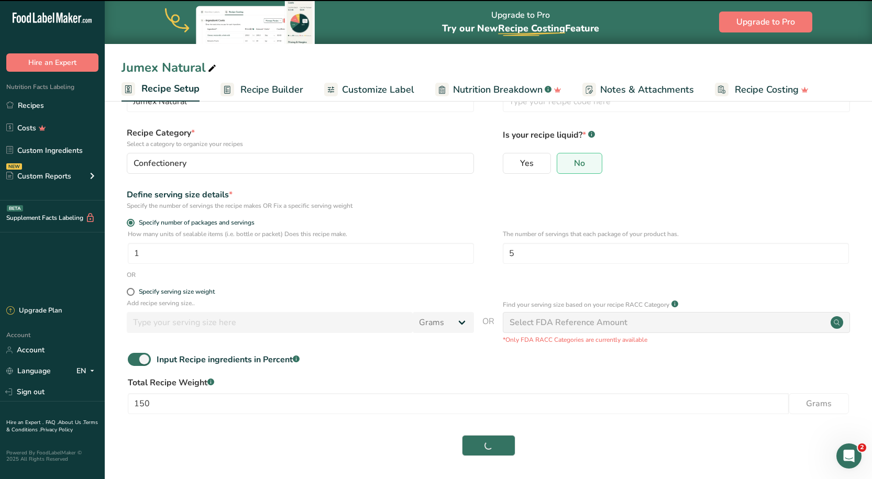
click at [248, 93] on span "Recipe Builder" at bounding box center [271, 90] width 63 height 14
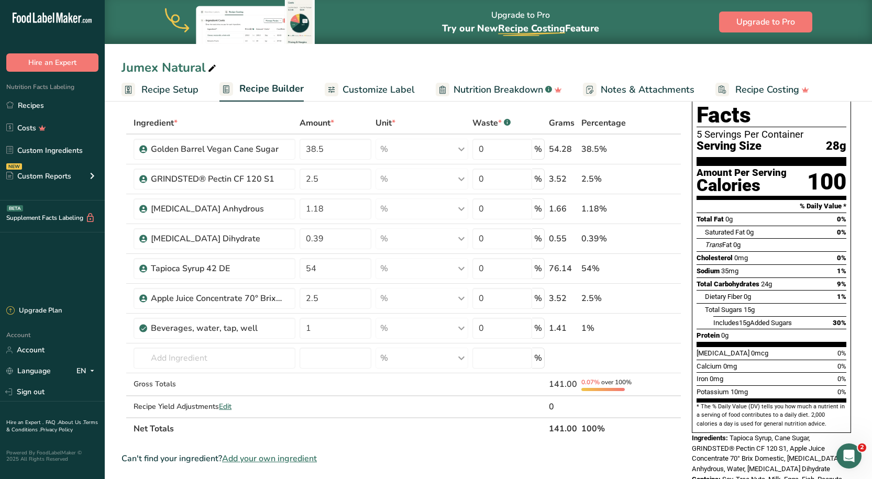
type input "38.47"
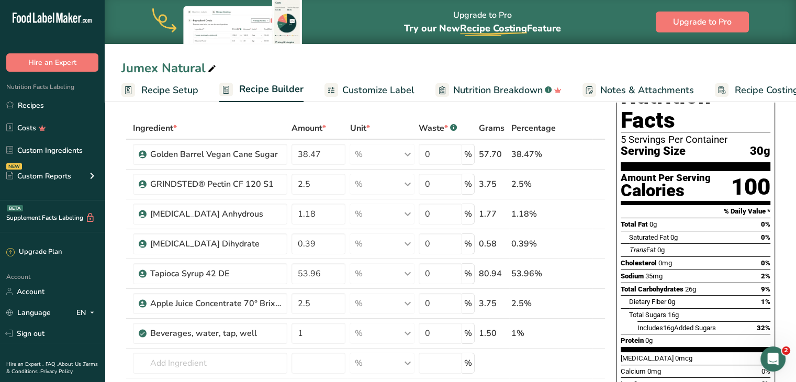
scroll to position [46, 0]
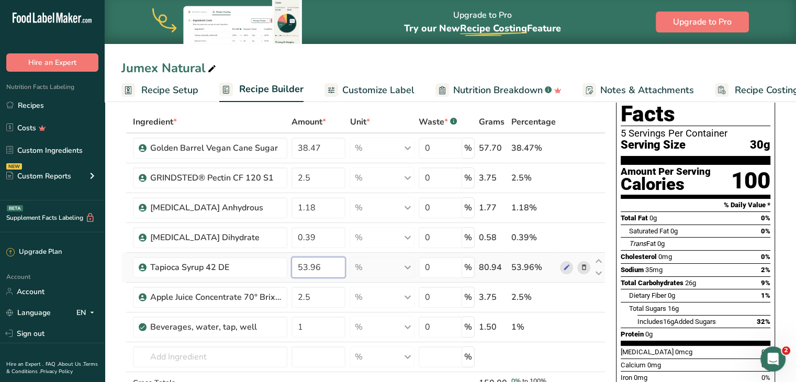
click at [310, 260] on input "53.96" at bounding box center [319, 267] width 54 height 21
click at [307, 269] on input "53.96" at bounding box center [319, 267] width 54 height 21
click at [300, 269] on input "0.96" at bounding box center [319, 267] width 54 height 21
type input "40.96"
click at [300, 151] on div "Ingredient * Amount * Unit * Waste * .a-a{fill:#347362;}.b-a{fill:#fff;} Grams …" at bounding box center [363, 275] width 484 height 328
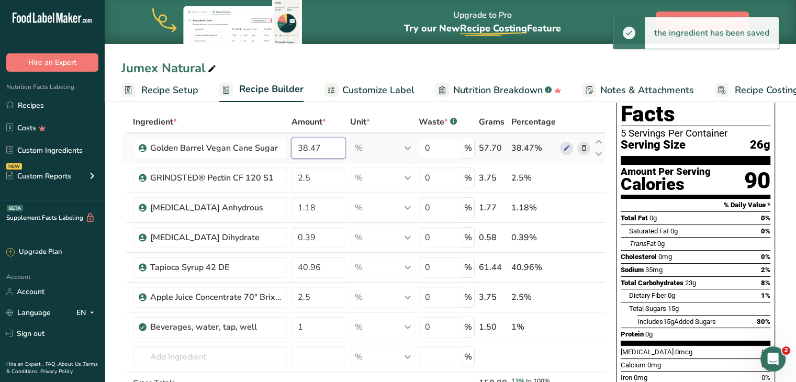
click at [306, 149] on input "38.47" at bounding box center [319, 148] width 54 height 21
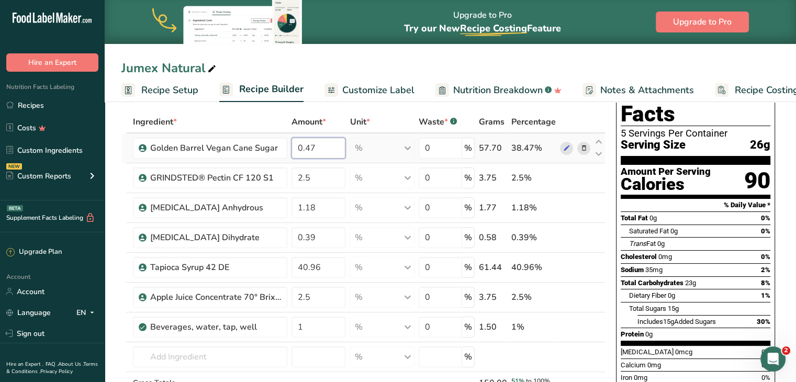
click at [302, 149] on input "0.47" at bounding box center [319, 148] width 54 height 21
type input "51.47"
click at [590, 53] on div "Jumex Natural Recipe Setup Recipe Builder Customize Label Nutrition Breakdown .…" at bounding box center [451, 51] width 692 height 102
